Goal: Complete application form

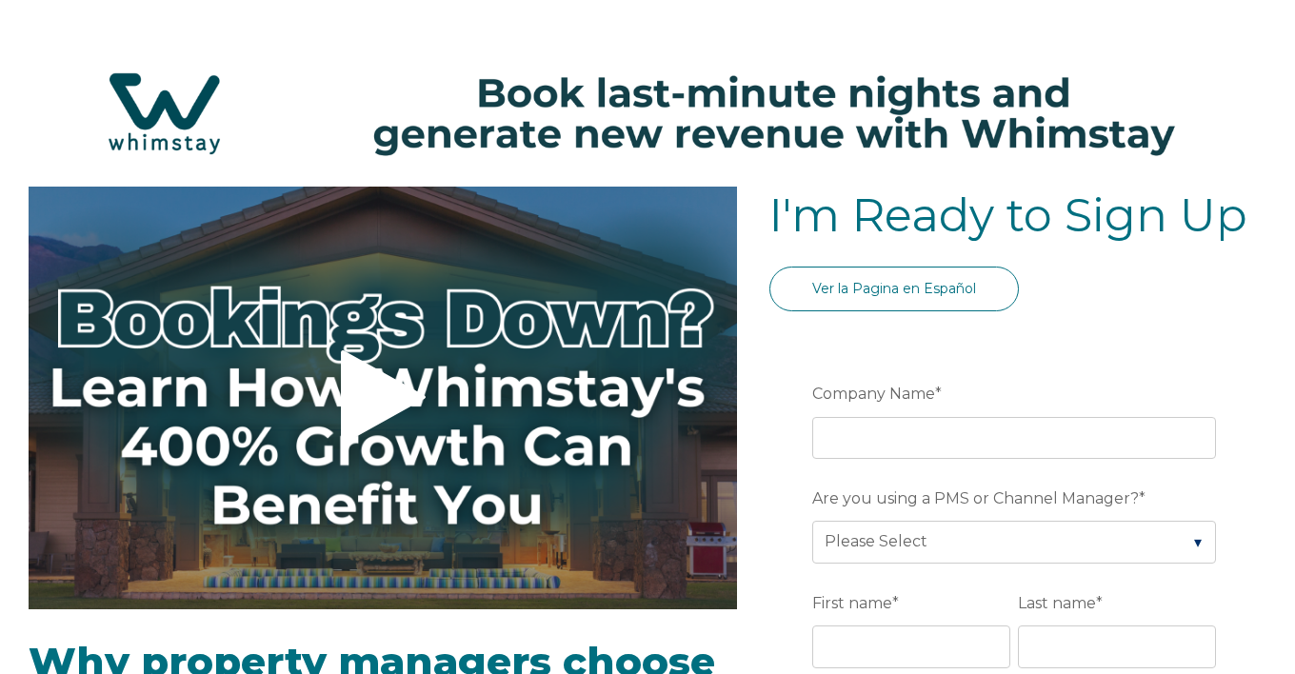
select select "US"
select select "Standard"
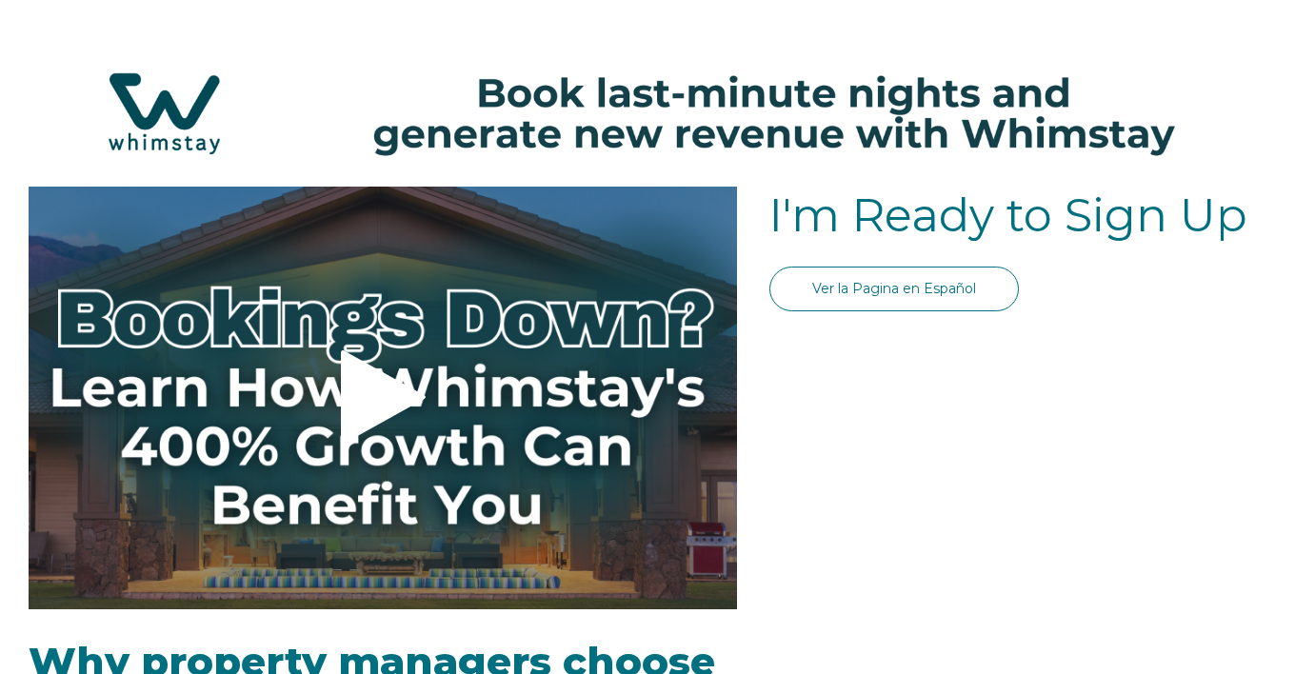
select select "US"
select select "Standard"
select select "US"
select select "Standard"
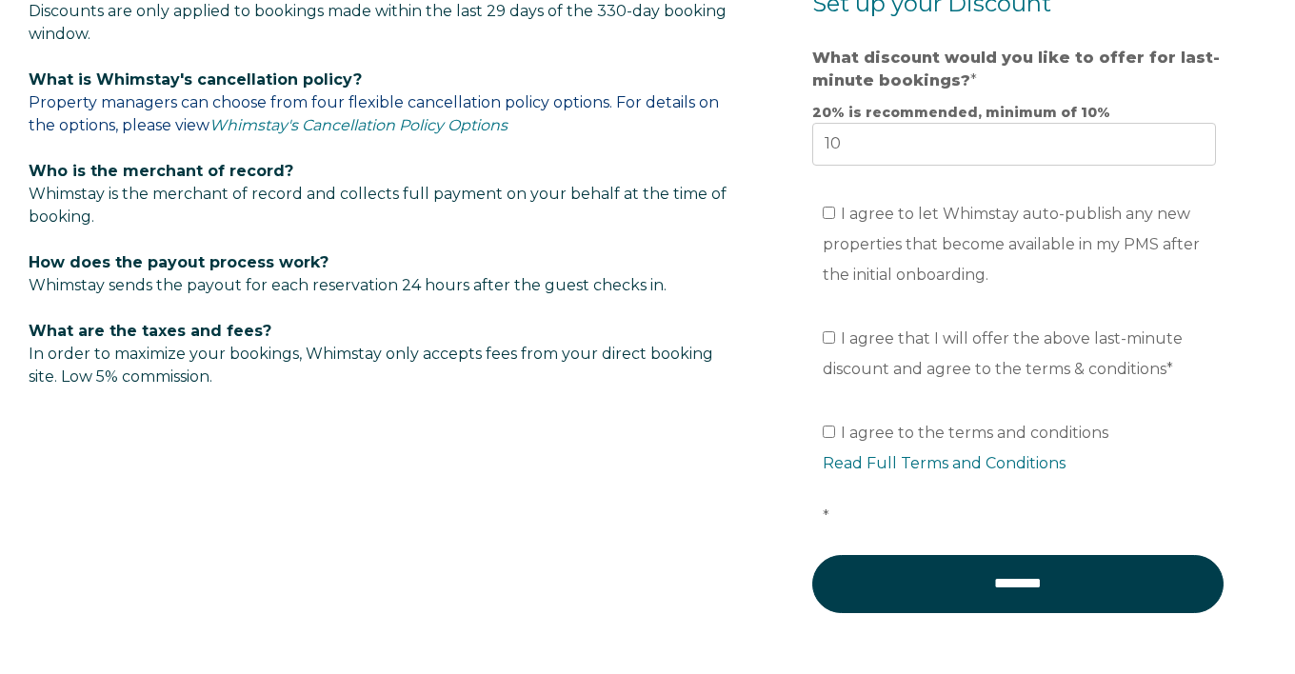
scroll to position [1434, 0]
